Goal: Information Seeking & Learning: Learn about a topic

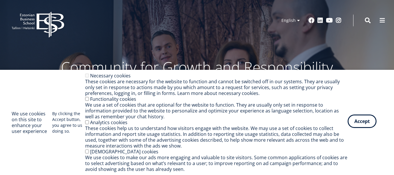
click at [359, 123] on button "Accept" at bounding box center [362, 120] width 29 height 13
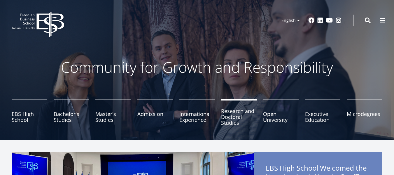
click at [225, 119] on link "Research and Doctoral Studies" at bounding box center [239, 113] width 36 height 29
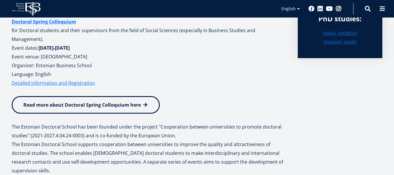
scroll to position [117, 0]
click at [394, 17] on div "EBS Logo Created with Sketch. Kasutaja konto menüü Log in Estonian Estonian Eng…" at bounding box center [197, 9] width 394 height 18
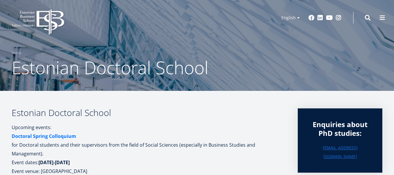
click at [62, 133] on strong "Doctoral Spring Colloquium" at bounding box center [44, 136] width 65 height 6
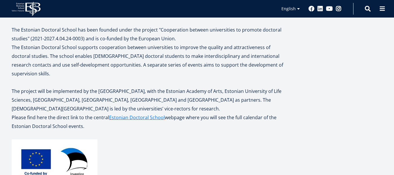
scroll to position [205, 0]
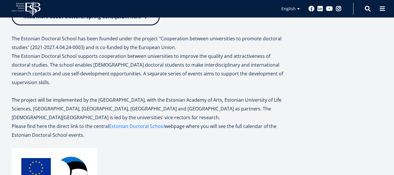
click at [134, 122] on link "Estonian Doctoral School" at bounding box center [137, 126] width 56 height 9
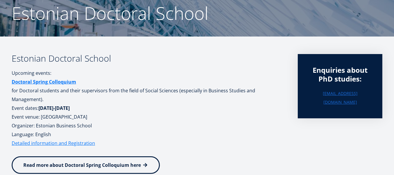
scroll to position [64, 0]
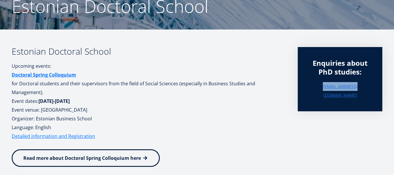
drag, startPoint x: 366, startPoint y: 88, endPoint x: 322, endPoint y: 91, distance: 44.5
click at [322, 91] on div "Enquiries about PhD studies: doctoral@ebs.ee" at bounding box center [340, 79] width 85 height 64
copy link "[EMAIL_ADDRESS][DOMAIN_NAME]"
click at [79, 132] on link "Detailed information and Registration" at bounding box center [54, 136] width 84 height 9
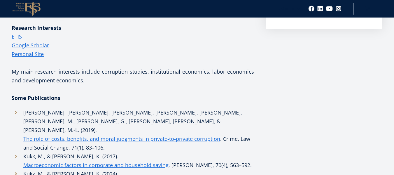
scroll to position [175, 0]
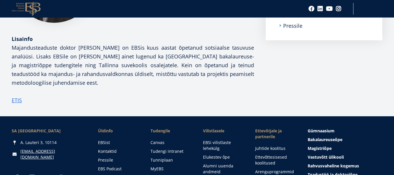
scroll to position [152, 0]
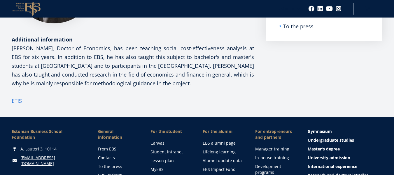
click at [20, 101] on font "ETIS" at bounding box center [17, 100] width 10 height 7
drag, startPoint x: 399, startPoint y: 3, endPoint x: 288, endPoint y: 76, distance: 132.5
click at [288, 76] on aside "Submenu Contacts Administration Rectorate and Board Senate Faculty EBS Executiv…" at bounding box center [324, 22] width 117 height 166
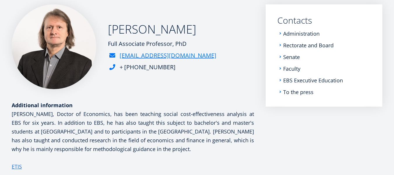
scroll to position [90, 0]
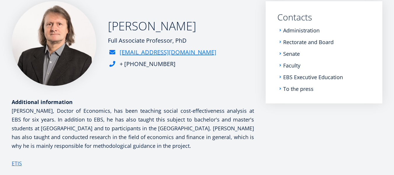
scroll to position [91, 0]
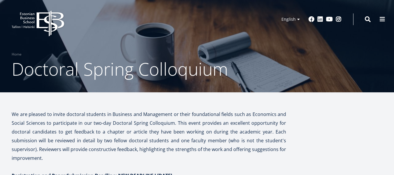
scroll to position [1, 0]
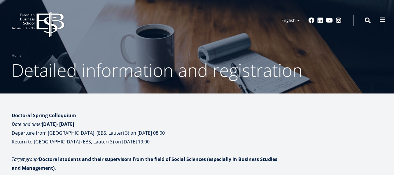
click at [383, 22] on span at bounding box center [383, 20] width 6 height 6
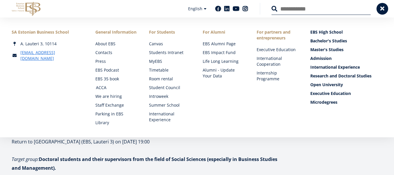
click at [104, 89] on link "ACCA" at bounding box center [117, 88] width 42 height 6
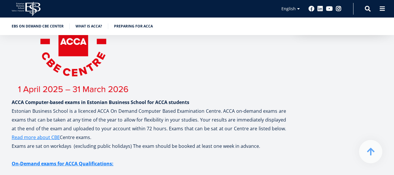
scroll to position [141, 0]
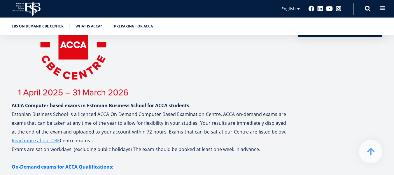
click at [380, 9] on span at bounding box center [383, 8] width 6 height 6
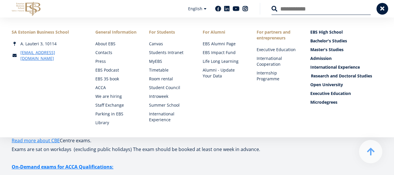
click at [332, 74] on link "Research and Doctoral Studies" at bounding box center [347, 76] width 72 height 6
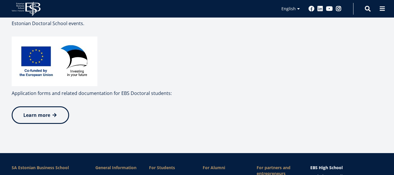
scroll to position [315, 0]
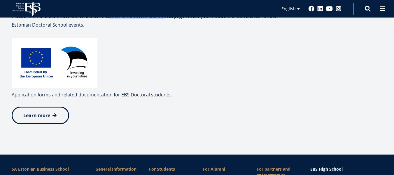
click at [39, 112] on span "Learn more" at bounding box center [36, 115] width 27 height 6
